Goal: Navigation & Orientation: Find specific page/section

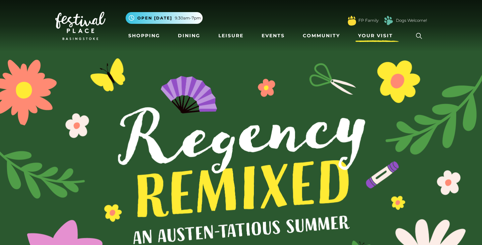
click at [368, 36] on span "Your Visit" at bounding box center [375, 35] width 35 height 7
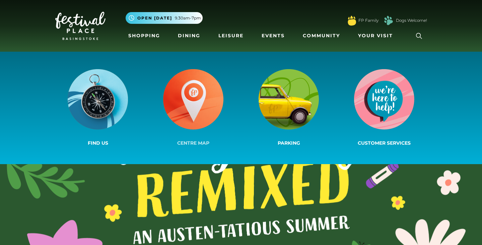
click at [204, 116] on img at bounding box center [193, 99] width 60 height 60
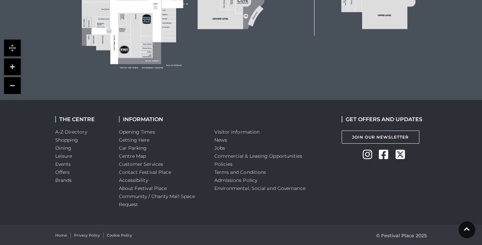
scroll to position [371, 0]
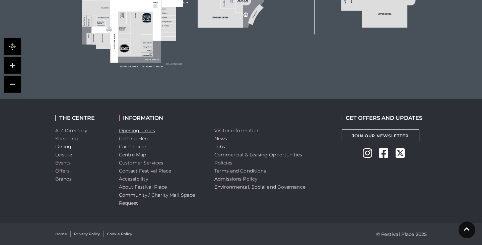
click at [154, 132] on link "Opening Times" at bounding box center [137, 130] width 36 height 6
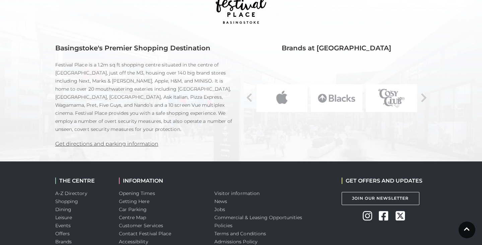
scroll to position [456, 0]
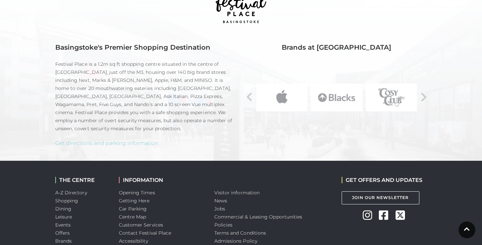
click at [155, 144] on link "Get directions and parking information" at bounding box center [106, 143] width 103 height 6
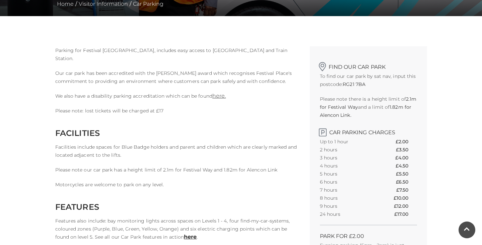
scroll to position [151, 0]
